Goal: Task Accomplishment & Management: Complete application form

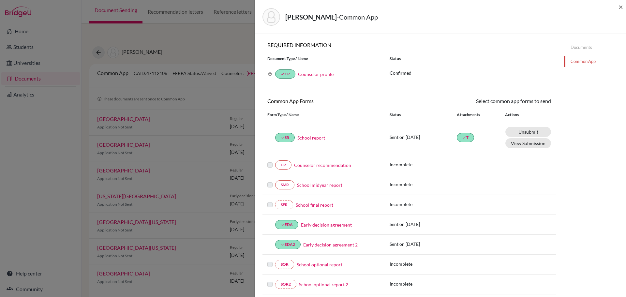
click at [336, 165] on link "Counselor recommendation" at bounding box center [322, 165] width 57 height 7
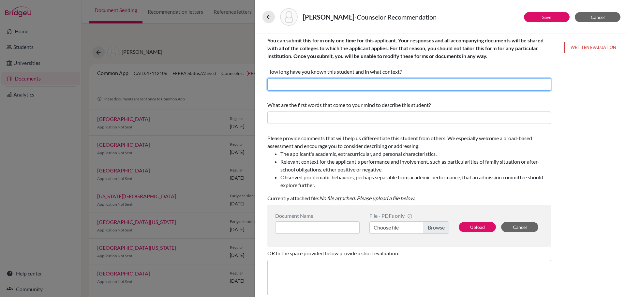
click at [313, 86] on input "text" at bounding box center [408, 84] width 283 height 12
paste input "I have known Xuanya for approximately seven years, beginning when she was a mid…"
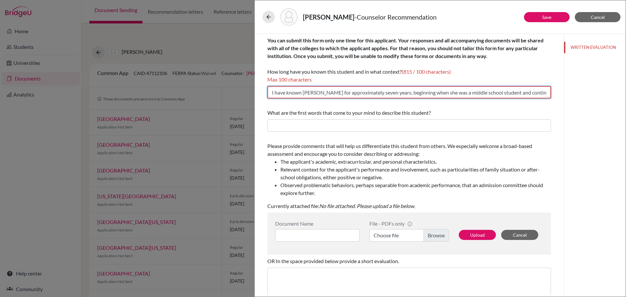
scroll to position [0, 1597]
click at [306, 93] on input "I have known Xuanya for approximately seven years, beginning when she was a mid…" at bounding box center [408, 92] width 283 height 12
click at [380, 97] on input "I have known Xuanya for approximately seven years, beginning when she was a mid…" at bounding box center [408, 92] width 283 height 12
drag, startPoint x: 347, startPoint y: 95, endPoint x: 554, endPoint y: 93, distance: 206.9
click at [554, 93] on div "You can submit this form only one time for this applicant. Your responses and a…" at bounding box center [408, 201] width 299 height 335
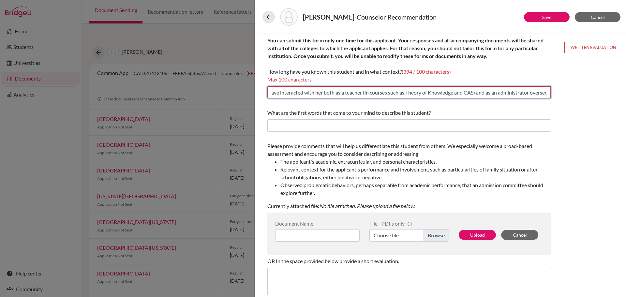
scroll to position [0, 637]
drag, startPoint x: 368, startPoint y: 90, endPoint x: 554, endPoint y: 92, distance: 186.0
click at [554, 92] on div "You can submit this form only one time for this applicant. Your responses and a…" at bounding box center [408, 201] width 299 height 335
drag, startPoint x: 347, startPoint y: 94, endPoint x: 587, endPoint y: 94, distance: 239.8
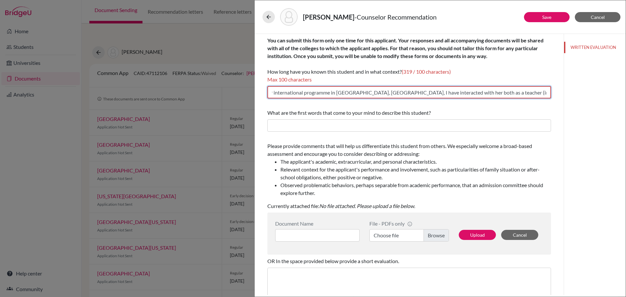
click at [587, 94] on div "Save Cancel You can submit this form only one time for this applicant. Your res…" at bounding box center [439, 164] width 371 height 261
drag, startPoint x: 392, startPoint y: 93, endPoint x: 577, endPoint y: 95, distance: 185.1
click at [577, 95] on div "Save Cancel You can submit this form only one time for this applicant. Your res…" at bounding box center [439, 164] width 371 height 261
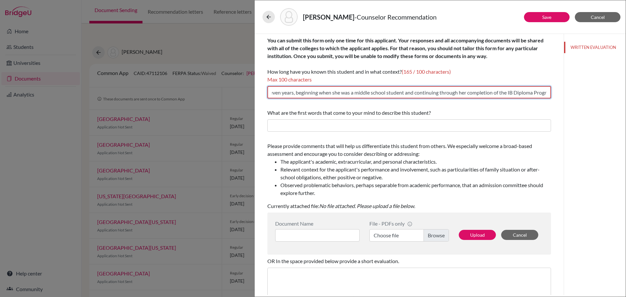
click at [348, 94] on input "I have known Xuanya for approximately seven years, beginning when she was a mid…" at bounding box center [408, 92] width 283 height 12
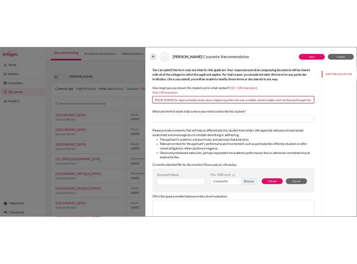
scroll to position [0, 0]
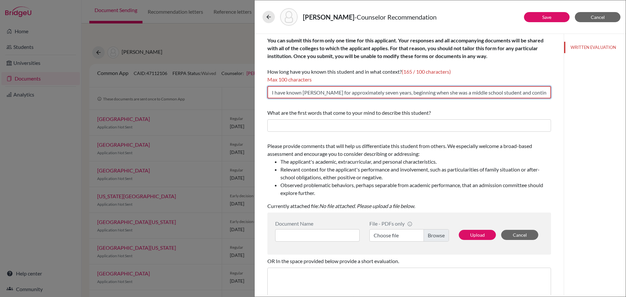
drag, startPoint x: 375, startPoint y: 94, endPoint x: 244, endPoint y: 95, distance: 131.0
click at [244, 95] on div "Wang, Xuanya - Counselor Recommendation Save Cancel You can submit this form on…" at bounding box center [313, 148] width 626 height 297
click at [272, 95] on input "I have known Xuanya for approximately seven years, beginning when she was a mid…" at bounding box center [408, 92] width 283 height 12
click at [323, 93] on input "I have known Xuanya for approximately seven years, beginning when she was a mid…" at bounding box center [408, 92] width 283 height 12
drag, startPoint x: 365, startPoint y: 93, endPoint x: 256, endPoint y: 93, distance: 108.2
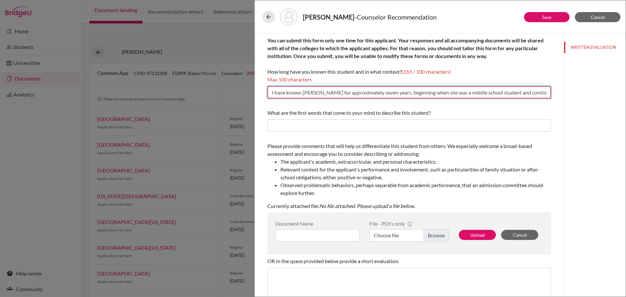
click at [256, 93] on div "You can submit this form only one time for this applicant. Your responses and a…" at bounding box center [408, 164] width 309 height 261
click at [300, 94] on input "Seven years, beginning when she was a middle school student and continuing thro…" at bounding box center [408, 92] width 283 height 12
drag, startPoint x: 301, startPoint y: 93, endPoint x: 357, endPoint y: 109, distance: 57.8
click at [302, 93] on input "Seven years, beginning when she was a middle school student and continuing thro…" at bounding box center [408, 92] width 283 height 12
click at [279, 94] on input "Seven years, 3 years of middle school plus five beginning when she was a middle…" at bounding box center [408, 92] width 283 height 12
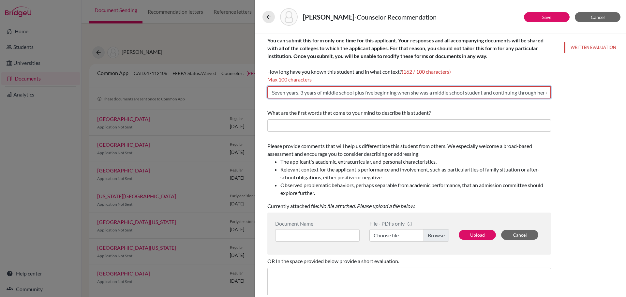
click at [279, 94] on input "Seven years, 3 years of middle school plus five beginning when she was a middle…" at bounding box center [408, 92] width 283 height 12
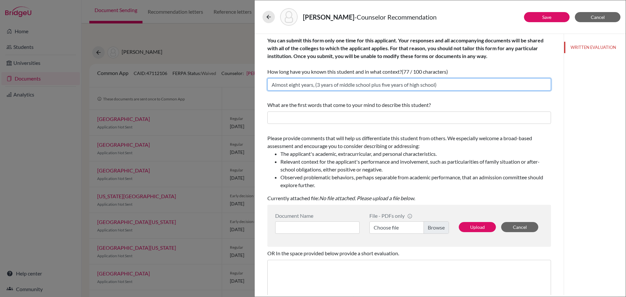
click at [302, 87] on input "Almost eight years, (3 years of middle school plus five years of high school)" at bounding box center [408, 84] width 283 height 12
click at [315, 87] on input "Almost eight years, (3 years of middle school plus five years of high school)" at bounding box center [408, 84] width 283 height 12
drag, startPoint x: 313, startPoint y: 87, endPoint x: 467, endPoint y: 91, distance: 153.2
click at [467, 91] on div "You can submit this form only one time for this applicant. Your responses and a…" at bounding box center [408, 63] width 283 height 59
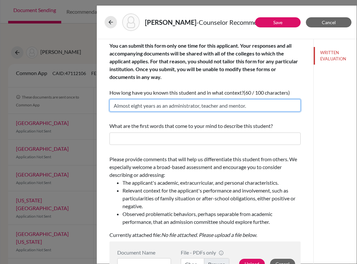
type input "Almost eight years as an administrator, teacher and mentor."
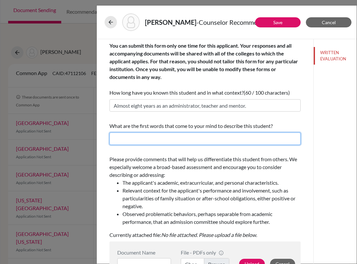
click at [153, 142] on input "text" at bounding box center [204, 138] width 191 height 12
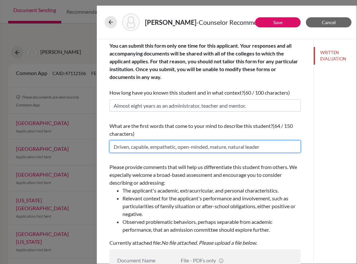
click at [114, 147] on input "Driven, capable, empathetic, open-minded, mature, natural leader" at bounding box center [204, 146] width 191 height 12
click at [118, 147] on input "Driven, capable, empathetic, open-minded, mature, natural leader" at bounding box center [204, 146] width 191 height 12
type input "Driven, capable, empathetic, open-minded, mature, natural leader"
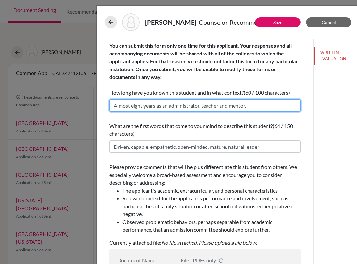
click at [248, 105] on input "Almost eight years as an administrator, teacher and mentor." at bounding box center [204, 105] width 191 height 12
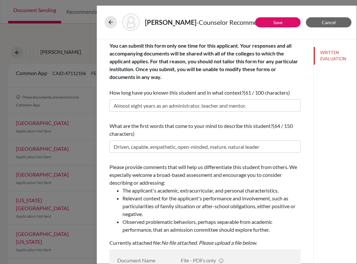
click at [267, 163] on div "Please provide comments that will help us differentiate this student from other…" at bounding box center [204, 204] width 191 height 89
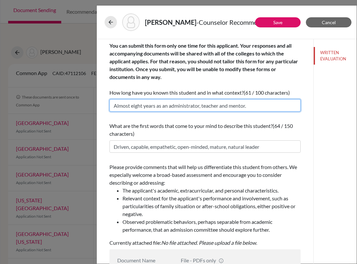
click at [258, 107] on input "Almost eight years as an administrator, teacher and mentor." at bounding box center [204, 105] width 191 height 12
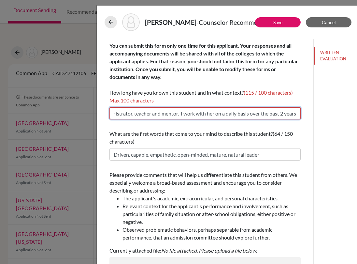
scroll to position [0, 76]
click at [176, 113] on input "Almost eight years as an administrator, teacher and mentor. I work with her on …" at bounding box center [204, 113] width 191 height 12
click at [195, 114] on input "Almost eight years as an administrator, teacher and mentor. I've work with her …" at bounding box center [204, 113] width 191 height 12
click at [205, 115] on input "Almost eight years as an administrator, teacher and mentor. I've worked with he…" at bounding box center [204, 113] width 191 height 12
drag, startPoint x: 222, startPoint y: 114, endPoint x: 171, endPoint y: 116, distance: 50.2
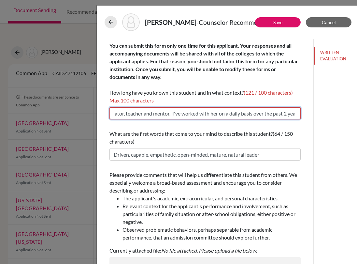
click at [171, 116] on input "Almost eight years as an administrator, teacher and mentor. I've worked with he…" at bounding box center [204, 113] width 191 height 12
drag, startPoint x: 169, startPoint y: 114, endPoint x: 108, endPoint y: 118, distance: 60.7
click at [82, 120] on div "Wang, Xuanya - Counselor Recommendation Save Cancel You can submit this form on…" at bounding box center [178, 132] width 357 height 264
click at [140, 115] on input "Almost eight years as an administrator, teacher and mentor; contact on a daily …" at bounding box center [204, 113] width 191 height 12
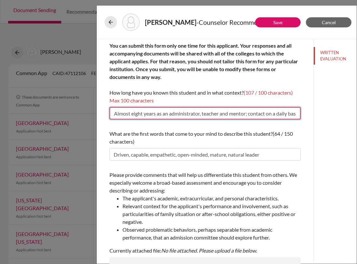
click at [140, 115] on input "Almost eight years as an administrator, teacher and mentor; contact on a daily …" at bounding box center [204, 113] width 191 height 12
click at [177, 115] on input "Almost 8 years as an administrator, teacher and mentor; contact on a daily basi…" at bounding box center [204, 113] width 191 height 12
click at [177, 117] on input "Almost 8 years as an administrator, teacher and mentor; contact on a daily basi…" at bounding box center [204, 113] width 191 height 12
click at [210, 117] on input "Almost 8 years as an administrator, teacher and mentor; contact on a daily basi…" at bounding box center [204, 113] width 191 height 12
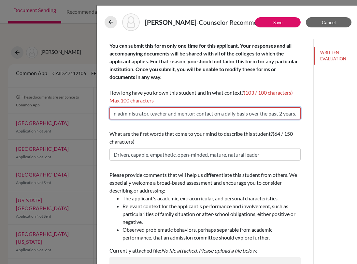
drag, startPoint x: 252, startPoint y: 113, endPoint x: 315, endPoint y: 113, distance: 63.5
click at [315, 113] on div "Save Cancel You can submit this form only one time for this applicant. Your res…" at bounding box center [227, 153] width 260 height 228
drag, startPoint x: 256, startPoint y: 113, endPoint x: 253, endPoint y: 130, distance: 17.7
click at [256, 113] on input "Almost 8 years as an administrator, teacher and mentor; contact on a daily basi…" at bounding box center [204, 113] width 191 height 12
click at [238, 112] on input "Almost 8 years as an administrator, teacher and mentor; contact on a daily basi…" at bounding box center [204, 113] width 191 height 12
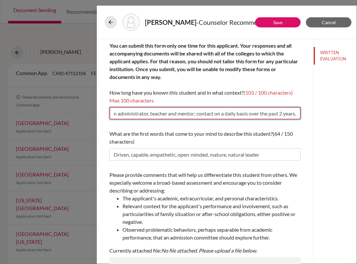
click at [192, 114] on input "Almost 8 years as an administrator, teacher and mentor; contact on a daily basi…" at bounding box center [204, 113] width 191 height 12
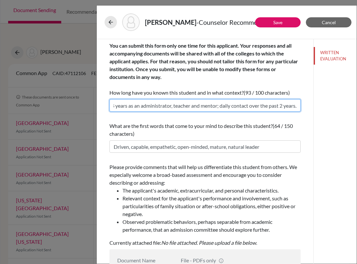
scroll to position [0, 26]
type input "Almost 8 years as an administrator, teacher and mentor; daily contact over the …"
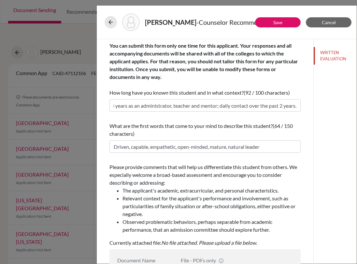
click at [229, 128] on span "What are the first words that come to your mind to describe this student?" at bounding box center [190, 126] width 163 height 6
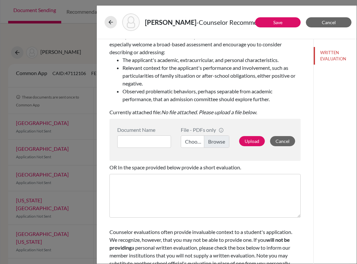
scroll to position [146, 0]
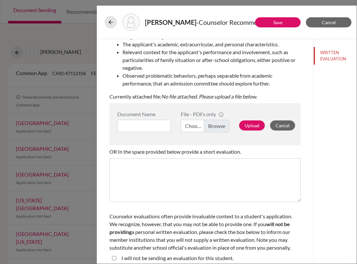
click at [215, 126] on label "Choose file" at bounding box center [205, 126] width 49 height 12
click at [215, 126] on input "Choose file" at bounding box center [205, 126] width 49 height 12
click at [154, 125] on input at bounding box center [144, 126] width 54 height 12
type input "Wang Counselor Rec"
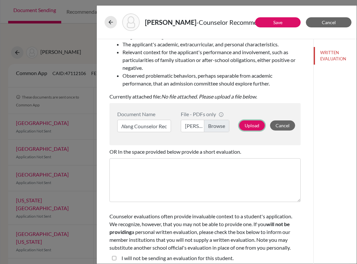
click at [241, 125] on button "Upload" at bounding box center [252, 125] width 26 height 10
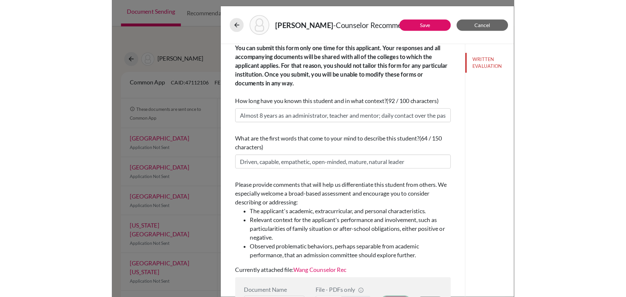
scroll to position [0, 0]
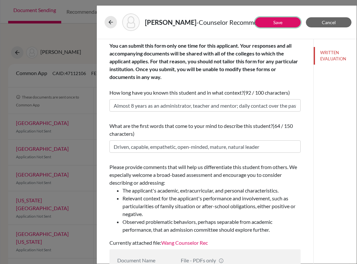
click at [281, 22] on link "Save" at bounding box center [277, 23] width 9 height 6
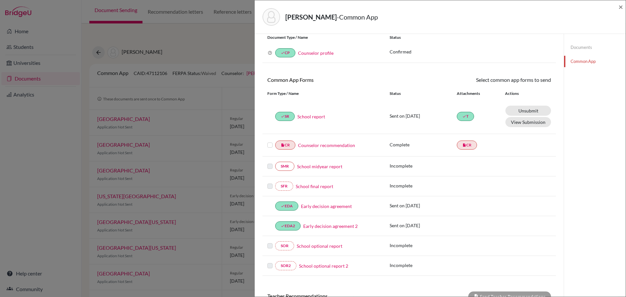
scroll to position [33, 0]
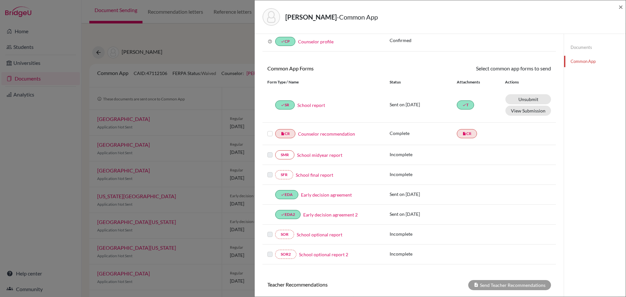
click at [326, 234] on link "School optional report" at bounding box center [319, 234] width 46 height 7
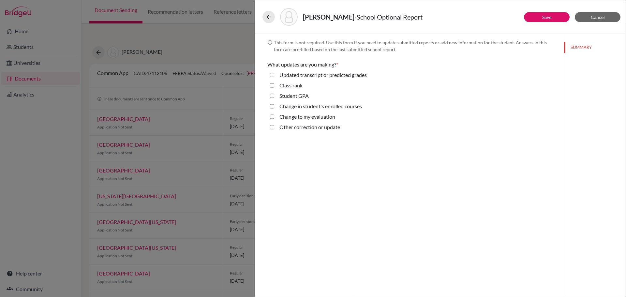
click at [340, 76] on label "Updated transcript or predicted grades" at bounding box center [322, 75] width 87 height 8
click at [274, 76] on grades "Updated transcript or predicted grades" at bounding box center [272, 75] width 4 height 8
checkbox grades "true"
click at [592, 62] on button "TRANSCRIPTS" at bounding box center [595, 61] width 62 height 11
select select "0"
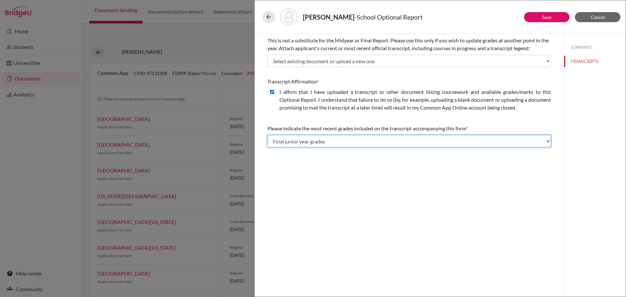
click at [367, 141] on select "Select... Final junior year grades 1st Quarter senior year grades 2nd Quarter/1…" at bounding box center [408, 141] width 283 height 12
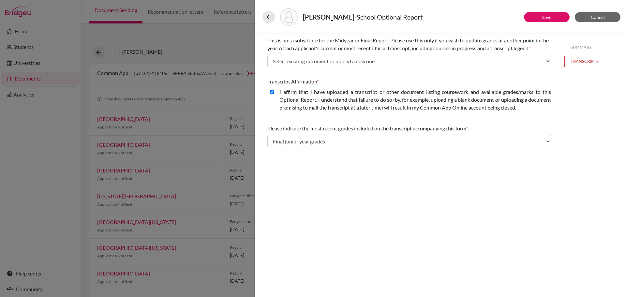
click at [374, 113] on div "I affirm that I have uploaded a transcript or other document listing coursework…" at bounding box center [412, 101] width 277 height 26
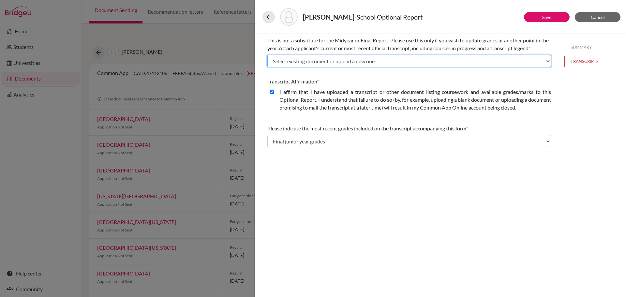
click at [344, 63] on select "Select existing document or upload a new one Transcript Upload New File" at bounding box center [408, 61] width 283 height 12
select select "Upload New File"
click at [267, 55] on select "Select existing document or upload a new one Transcript Upload New File" at bounding box center [408, 61] width 283 height 12
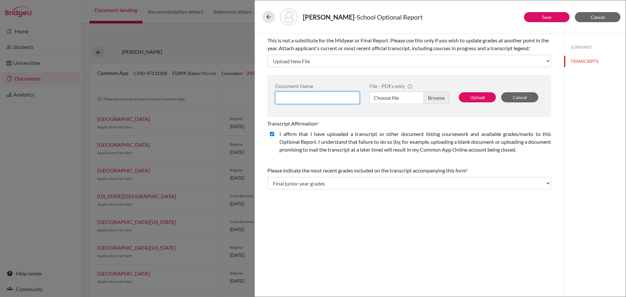
click at [332, 100] on input at bounding box center [317, 98] width 84 height 12
type input "P"
type input "IB DP Predicted Grades"
click at [437, 94] on label "Choose file" at bounding box center [408, 98] width 79 height 12
click at [437, 94] on input "Choose file" at bounding box center [408, 98] width 79 height 12
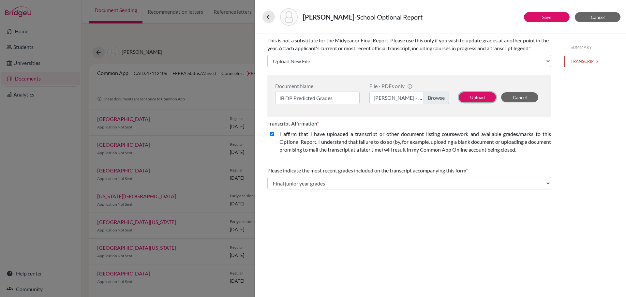
click at [486, 95] on button "Upload" at bounding box center [476, 97] width 37 height 10
select select "688906"
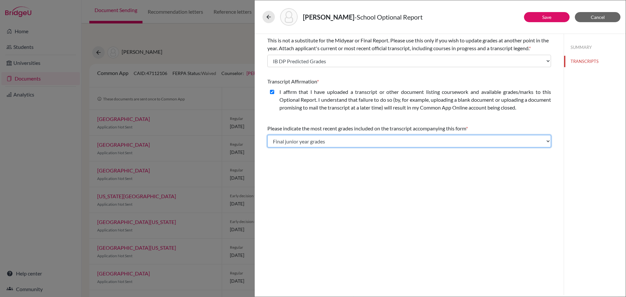
click at [420, 140] on select "Select... Final junior year grades 1st Quarter senior year grades 2nd Quarter/1…" at bounding box center [408, 141] width 283 height 12
select select "Select..."
click at [267, 135] on select "Select... Final junior year grades 1st Quarter senior year grades 2nd Quarter/1…" at bounding box center [408, 141] width 283 height 12
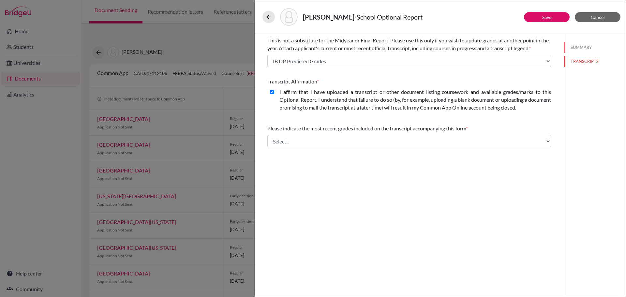
click at [580, 48] on button "SUMMARY" at bounding box center [595, 47] width 62 height 11
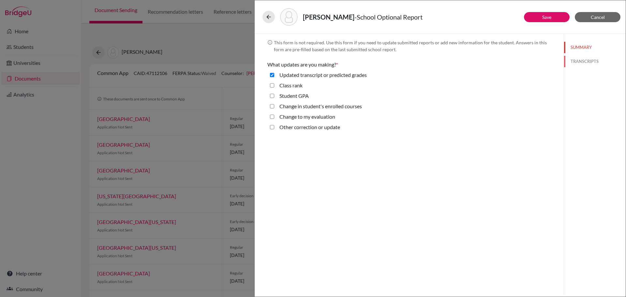
click at [587, 58] on button "TRANSCRIPTS" at bounding box center [595, 61] width 62 height 11
select select "688906"
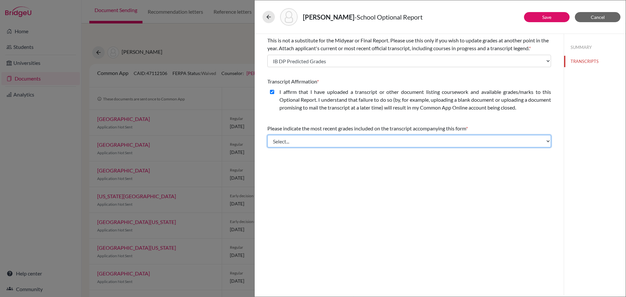
click at [449, 137] on select "Select... Final junior year grades 1st Quarter senior year grades 2nd Quarter/1…" at bounding box center [408, 141] width 283 height 12
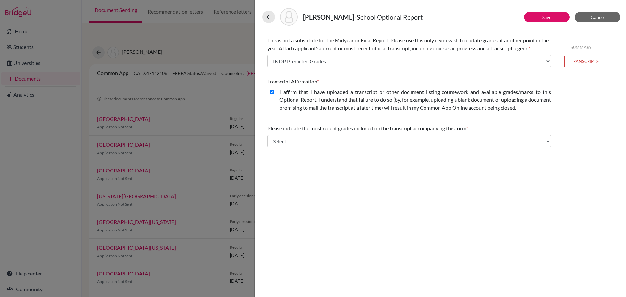
click at [430, 219] on div "This is not a substitute for the Midyear or Final Report. Please use this only …" at bounding box center [408, 164] width 309 height 261
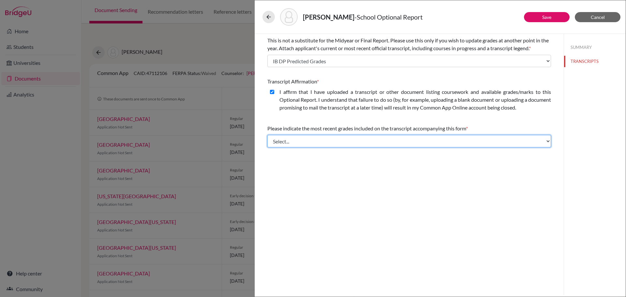
click at [381, 144] on select "Select... Final junior year grades 1st Quarter senior year grades 2nd Quarter/1…" at bounding box center [408, 141] width 283 height 12
select select "6"
click at [267, 135] on select "Select... Final junior year grades 1st Quarter senior year grades 2nd Quarter/1…" at bounding box center [408, 141] width 283 height 12
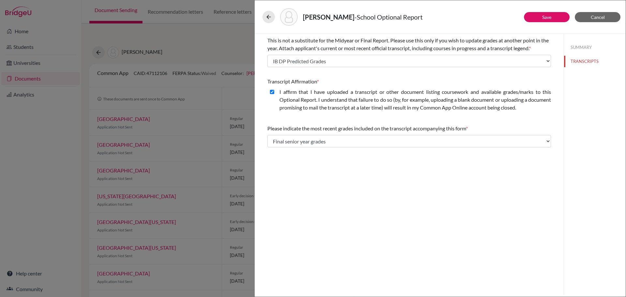
click at [386, 227] on div "This is not a substitute for the Midyear or Final Report. Please use this only …" at bounding box center [408, 164] width 309 height 261
click at [547, 15] on link "Save" at bounding box center [546, 17] width 9 height 6
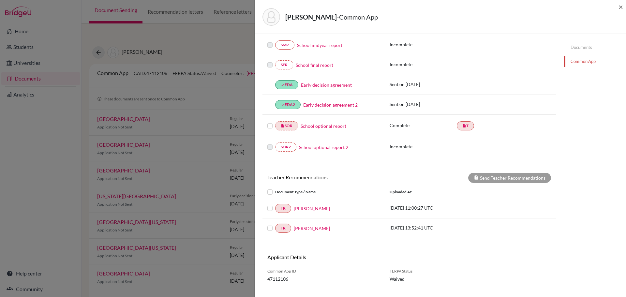
scroll to position [154, 0]
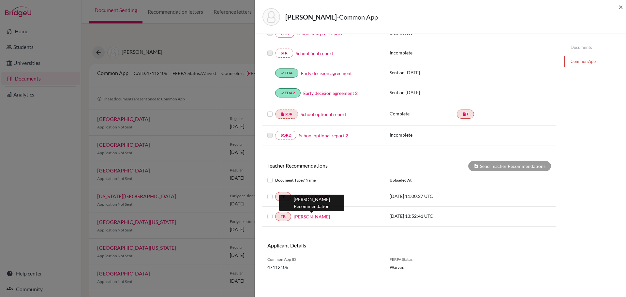
click at [316, 217] on link "Goffredo di Palma" at bounding box center [312, 216] width 36 height 7
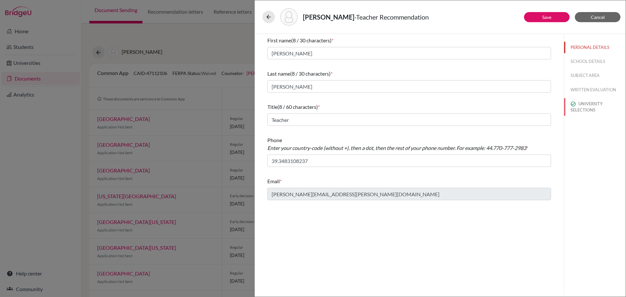
click at [588, 103] on button "UNIVERSITY SELECTIONS" at bounding box center [595, 107] width 62 height 18
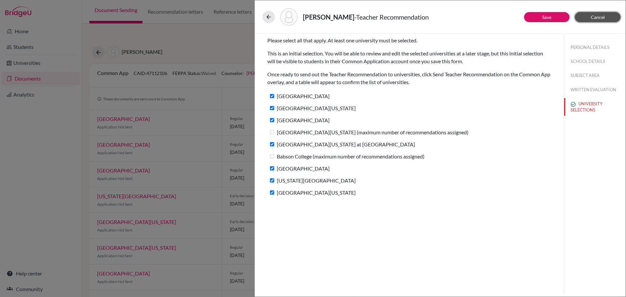
click at [595, 15] on span "Cancel" at bounding box center [597, 17] width 14 height 6
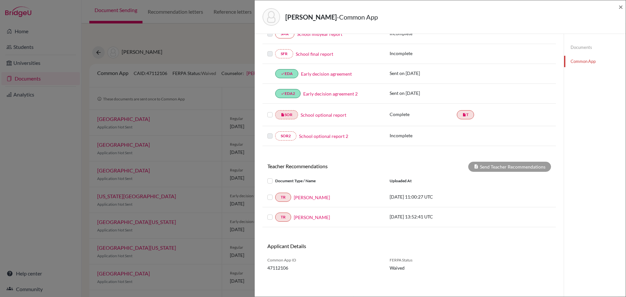
scroll to position [154, 0]
click at [316, 196] on link "Anna Kowalska" at bounding box center [312, 196] width 36 height 7
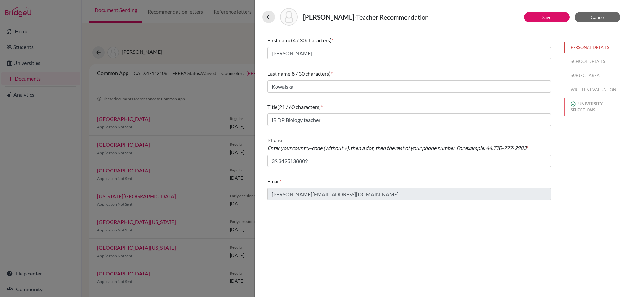
click at [591, 105] on button "UNIVERSITY SELECTIONS" at bounding box center [595, 107] width 62 height 18
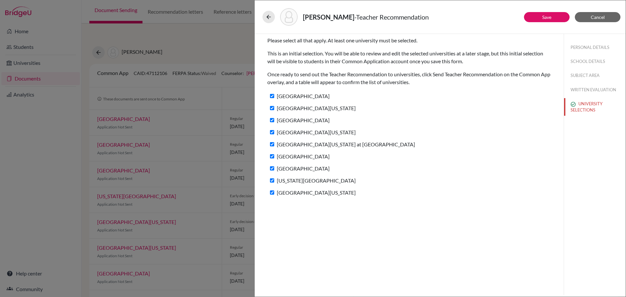
click at [312, 132] on label "[GEOGRAPHIC_DATA][US_STATE]" at bounding box center [311, 131] width 88 height 9
click at [274, 132] on input "[GEOGRAPHIC_DATA][US_STATE]" at bounding box center [272, 132] width 4 height 4
checkbox input "false"
click at [307, 154] on label "[GEOGRAPHIC_DATA]" at bounding box center [298, 156] width 62 height 9
click at [274, 154] on input "[GEOGRAPHIC_DATA]" at bounding box center [272, 156] width 4 height 4
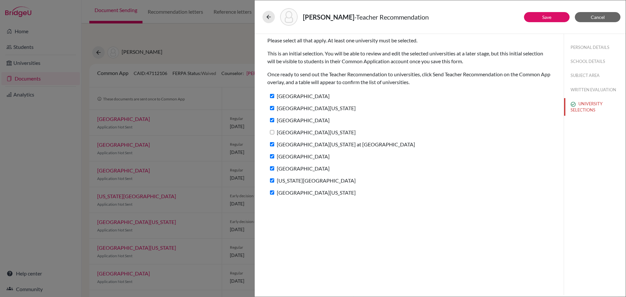
checkbox input "false"
click at [547, 17] on link "Save" at bounding box center [546, 17] width 9 height 6
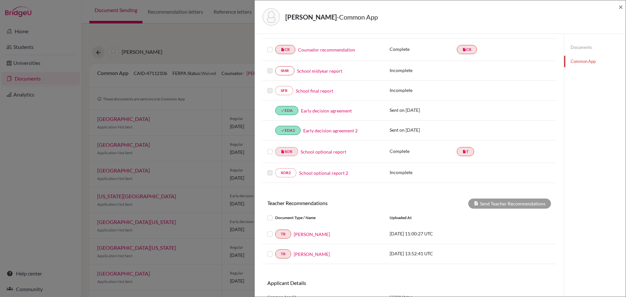
scroll to position [154, 0]
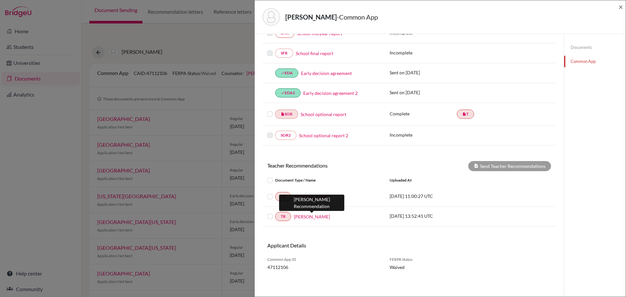
click at [321, 216] on link "Goffredo di Palma" at bounding box center [312, 216] width 36 height 7
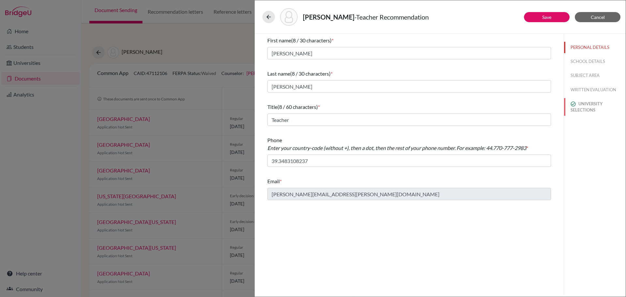
click at [587, 109] on button "UNIVERSITY SELECTIONS" at bounding box center [595, 107] width 62 height 18
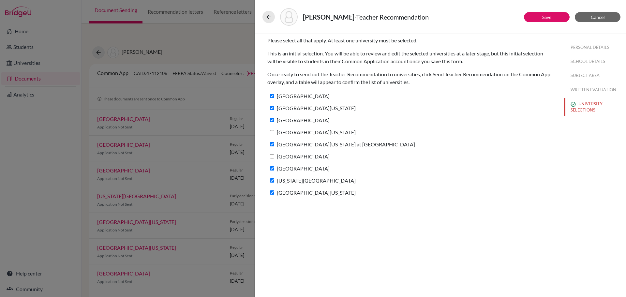
click at [288, 155] on label "[GEOGRAPHIC_DATA]" at bounding box center [298, 156] width 62 height 9
click at [274, 155] on input "[GEOGRAPHIC_DATA]" at bounding box center [272, 156] width 4 height 4
checkbox input "true"
click at [287, 131] on label "[GEOGRAPHIC_DATA][US_STATE]" at bounding box center [311, 131] width 88 height 9
click at [274, 131] on input "[GEOGRAPHIC_DATA][US_STATE]" at bounding box center [272, 132] width 4 height 4
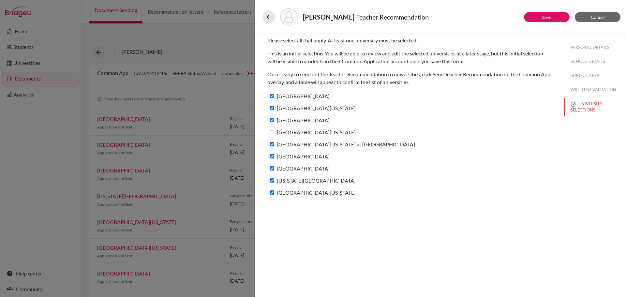
checkbox input "true"
click at [535, 18] on button "Save" at bounding box center [547, 17] width 46 height 10
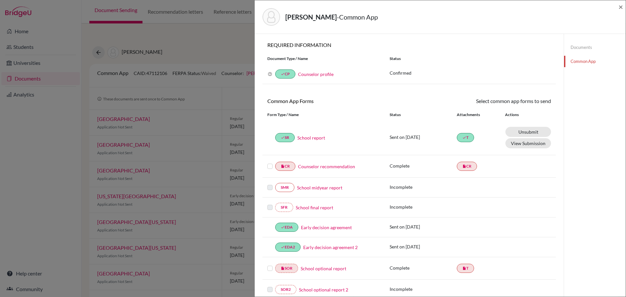
click at [573, 44] on link "Documents" at bounding box center [595, 47] width 62 height 11
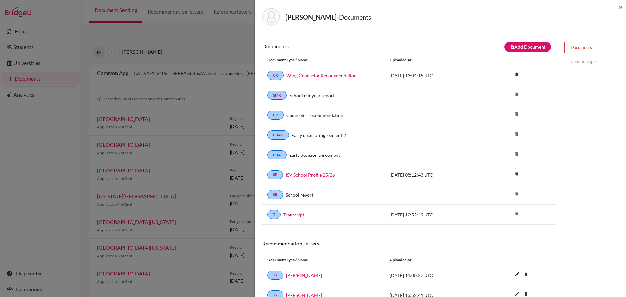
click at [585, 64] on link "Common App" at bounding box center [595, 61] width 62 height 11
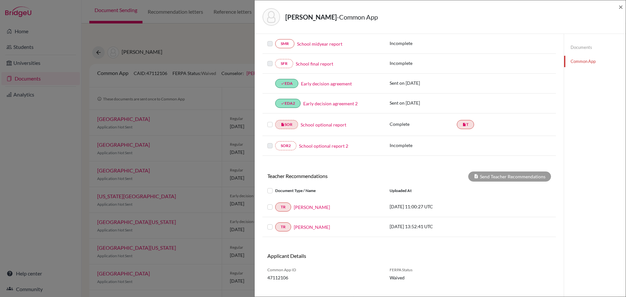
scroll to position [154, 0]
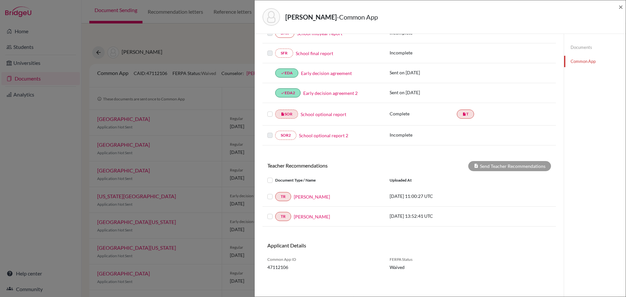
click at [275, 193] on label at bounding box center [275, 193] width 0 height 0
click at [0, 0] on input "checkbox" at bounding box center [0, 0] width 0 height 0
click at [275, 212] on label at bounding box center [275, 212] width 0 height 0
click at [0, 0] on input "checkbox" at bounding box center [0, 0] width 0 height 0
click at [500, 165] on button "Send Teacher Recommendations" at bounding box center [509, 166] width 83 height 10
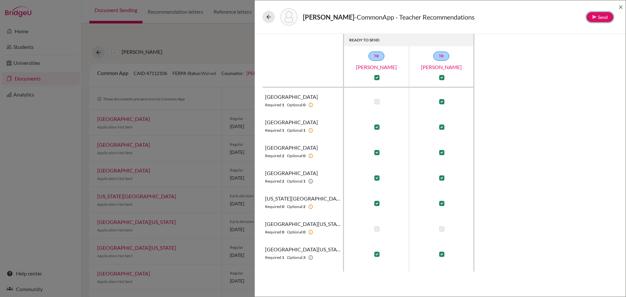
click at [596, 21] on button "Send" at bounding box center [599, 17] width 27 height 10
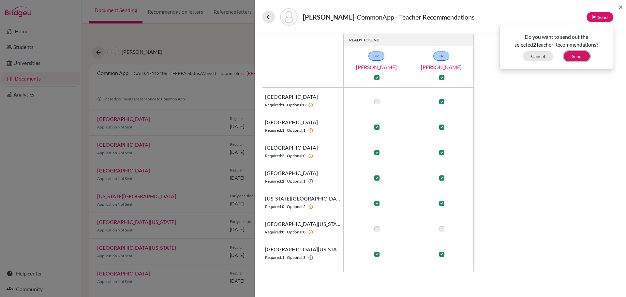
click at [577, 56] on button "Send" at bounding box center [576, 56] width 26 height 10
checkbox input "false"
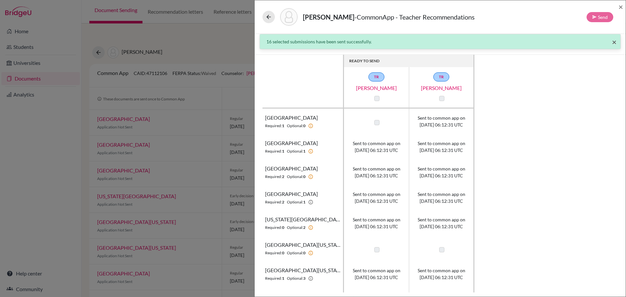
click at [612, 42] on span "×" at bounding box center [614, 41] width 5 height 9
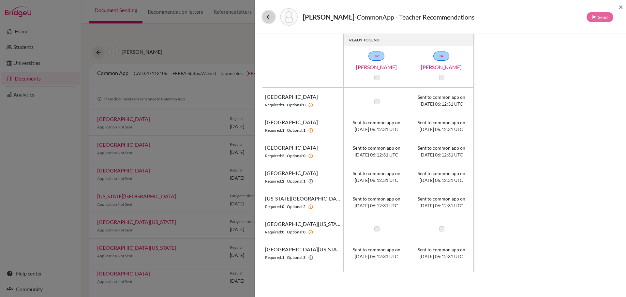
click at [267, 17] on icon at bounding box center [268, 17] width 7 height 7
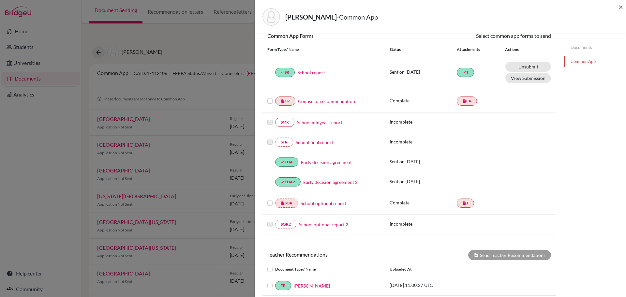
click at [270, 97] on label at bounding box center [269, 97] width 5 height 0
click at [0, 0] on input "checkbox" at bounding box center [0, 0] width 0 height 0
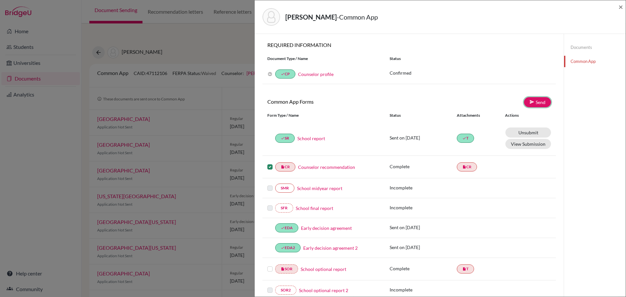
click at [533, 101] on link "Send" at bounding box center [537, 102] width 27 height 10
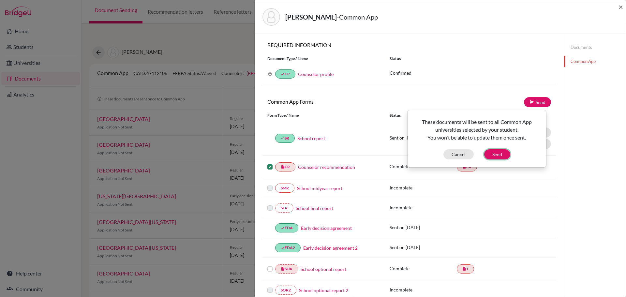
click at [497, 157] on button "Send" at bounding box center [497, 154] width 26 height 10
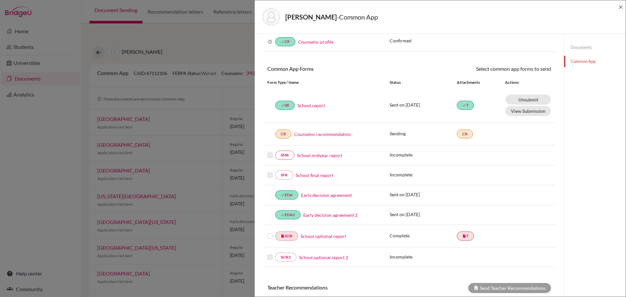
scroll to position [33, 0]
click at [268, 233] on label at bounding box center [269, 233] width 5 height 0
click at [0, 0] on input "checkbox" at bounding box center [0, 0] width 0 height 0
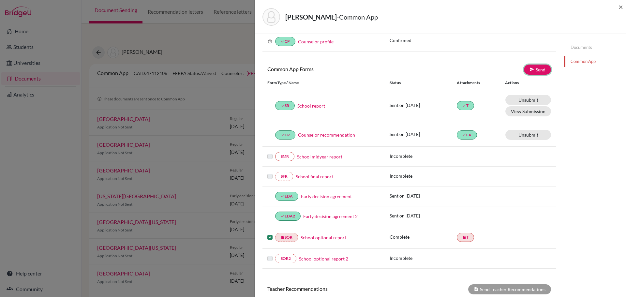
click at [532, 65] on link "Send" at bounding box center [537, 70] width 27 height 10
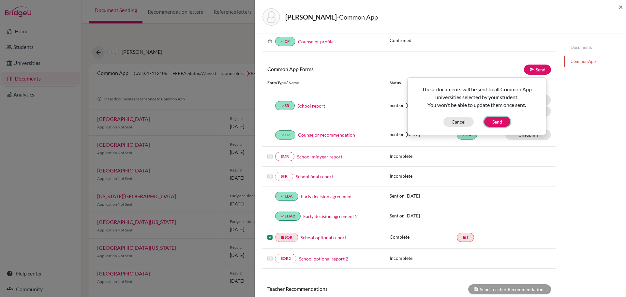
click at [502, 121] on button "Send" at bounding box center [497, 122] width 26 height 10
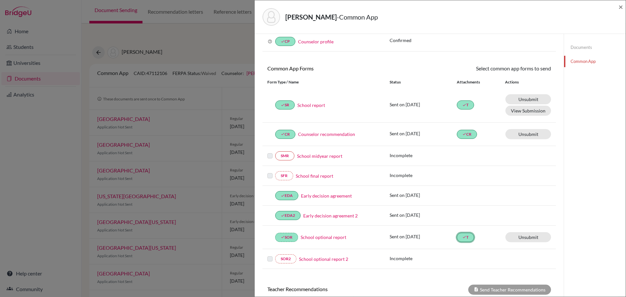
click at [462, 238] on icon "done" at bounding box center [464, 237] width 4 height 4
click at [340, 238] on link "School optional report" at bounding box center [323, 237] width 46 height 7
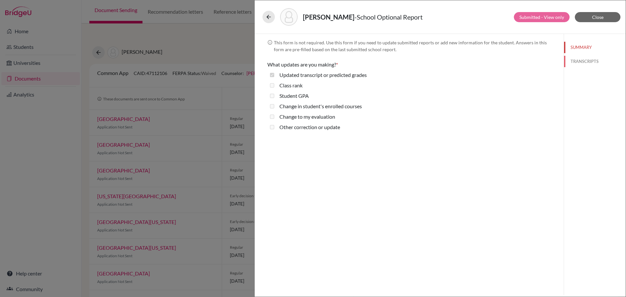
click at [583, 61] on button "TRANSCRIPTS" at bounding box center [595, 61] width 62 height 11
select select "6"
select select "688906"
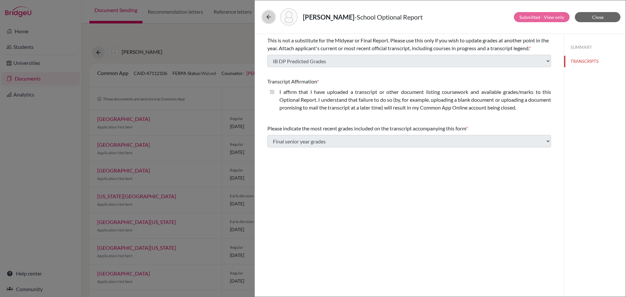
click at [267, 16] on icon at bounding box center [268, 17] width 7 height 7
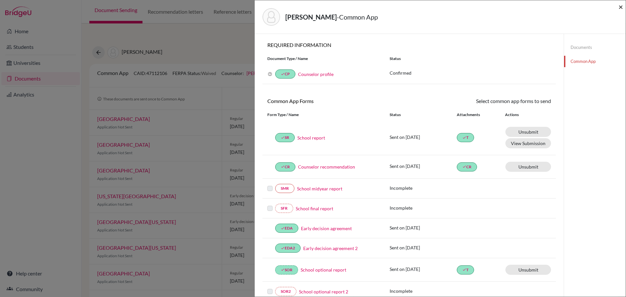
click at [619, 8] on span "×" at bounding box center [620, 6] width 5 height 9
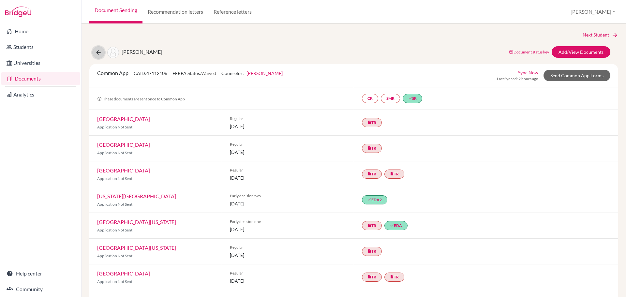
click at [97, 53] on icon at bounding box center [98, 52] width 7 height 7
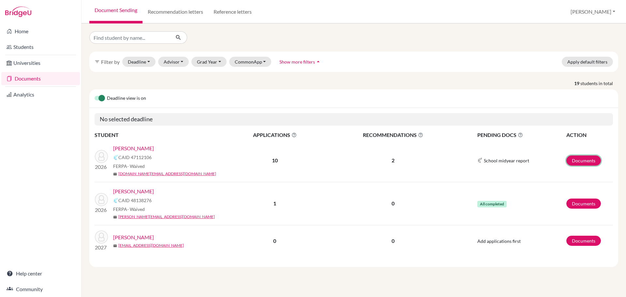
click at [589, 162] on link "Documents" at bounding box center [583, 160] width 35 height 10
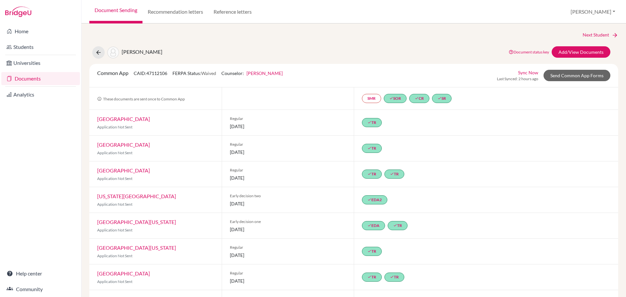
click at [526, 71] on link "Sync Now" at bounding box center [528, 72] width 20 height 7
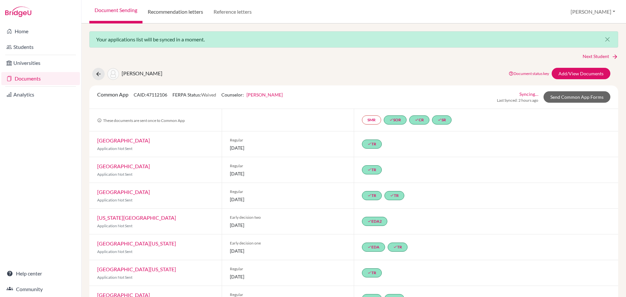
click at [178, 14] on link "Recommendation letters" at bounding box center [175, 11] width 66 height 23
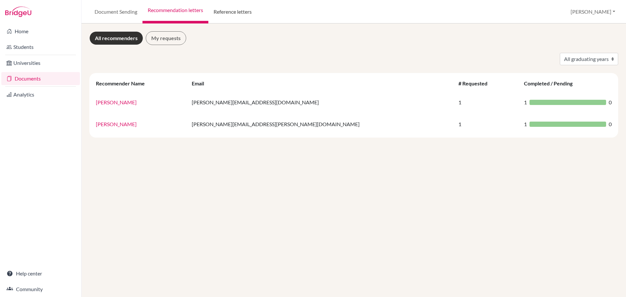
click at [231, 15] on link "Reference letters" at bounding box center [232, 11] width 49 height 23
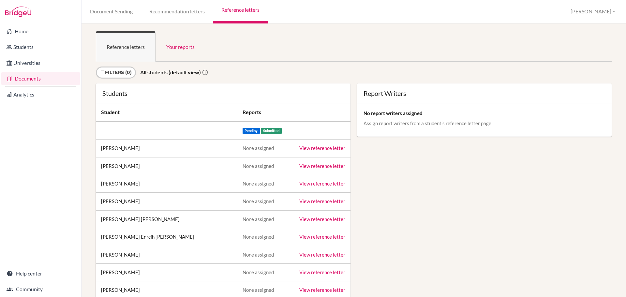
click at [104, 16] on link "Document Sending" at bounding box center [110, 11] width 59 height 23
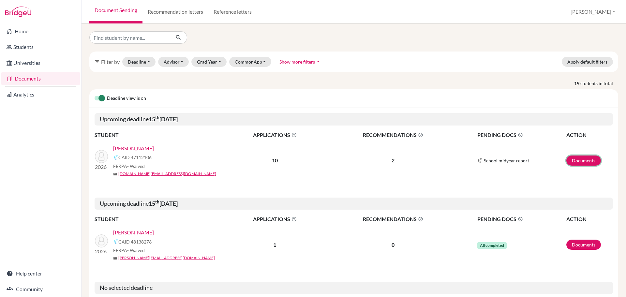
click at [572, 158] on link "Documents" at bounding box center [583, 160] width 35 height 10
